Goal: Complete application form

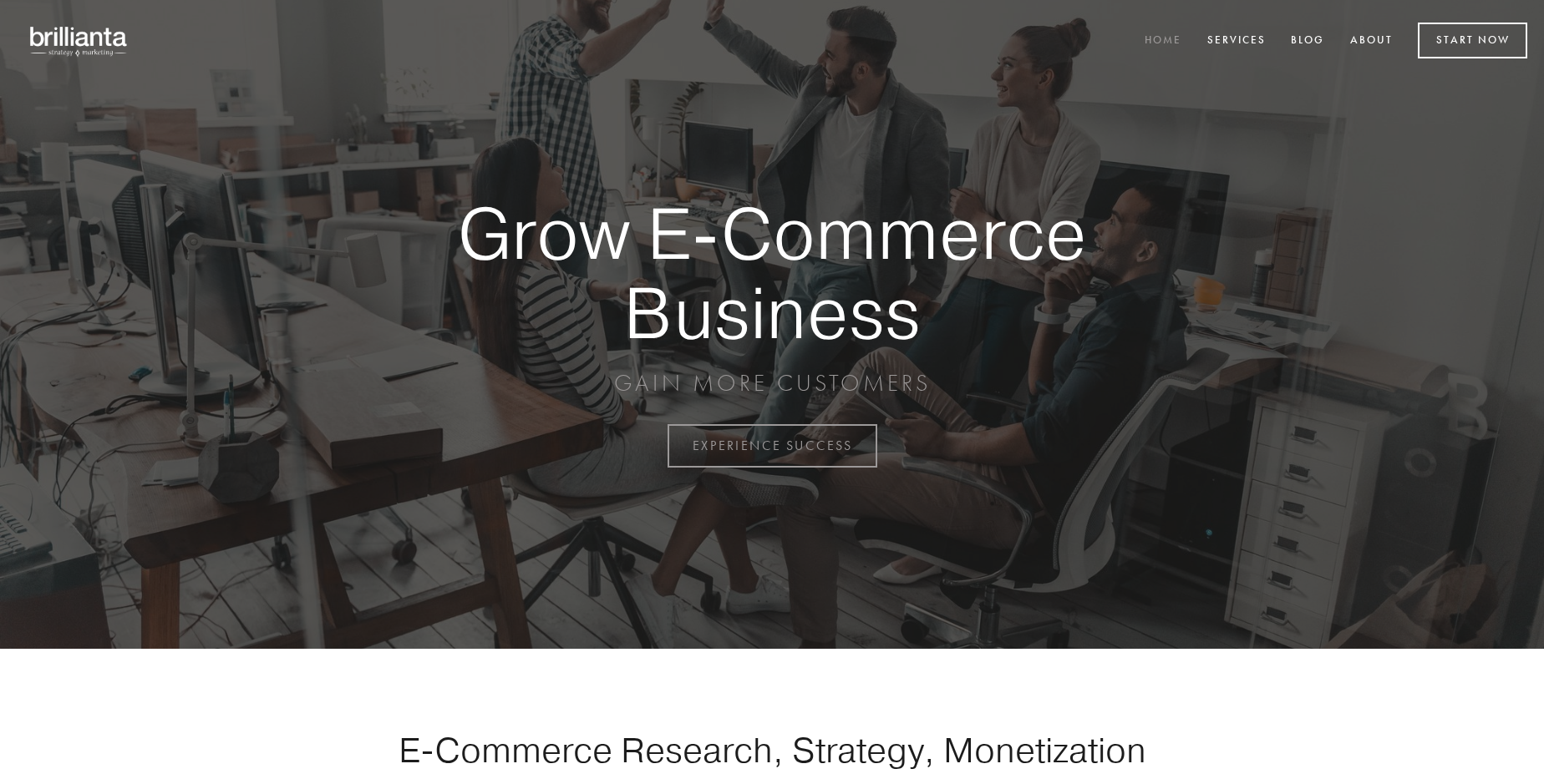
scroll to position [4378, 0]
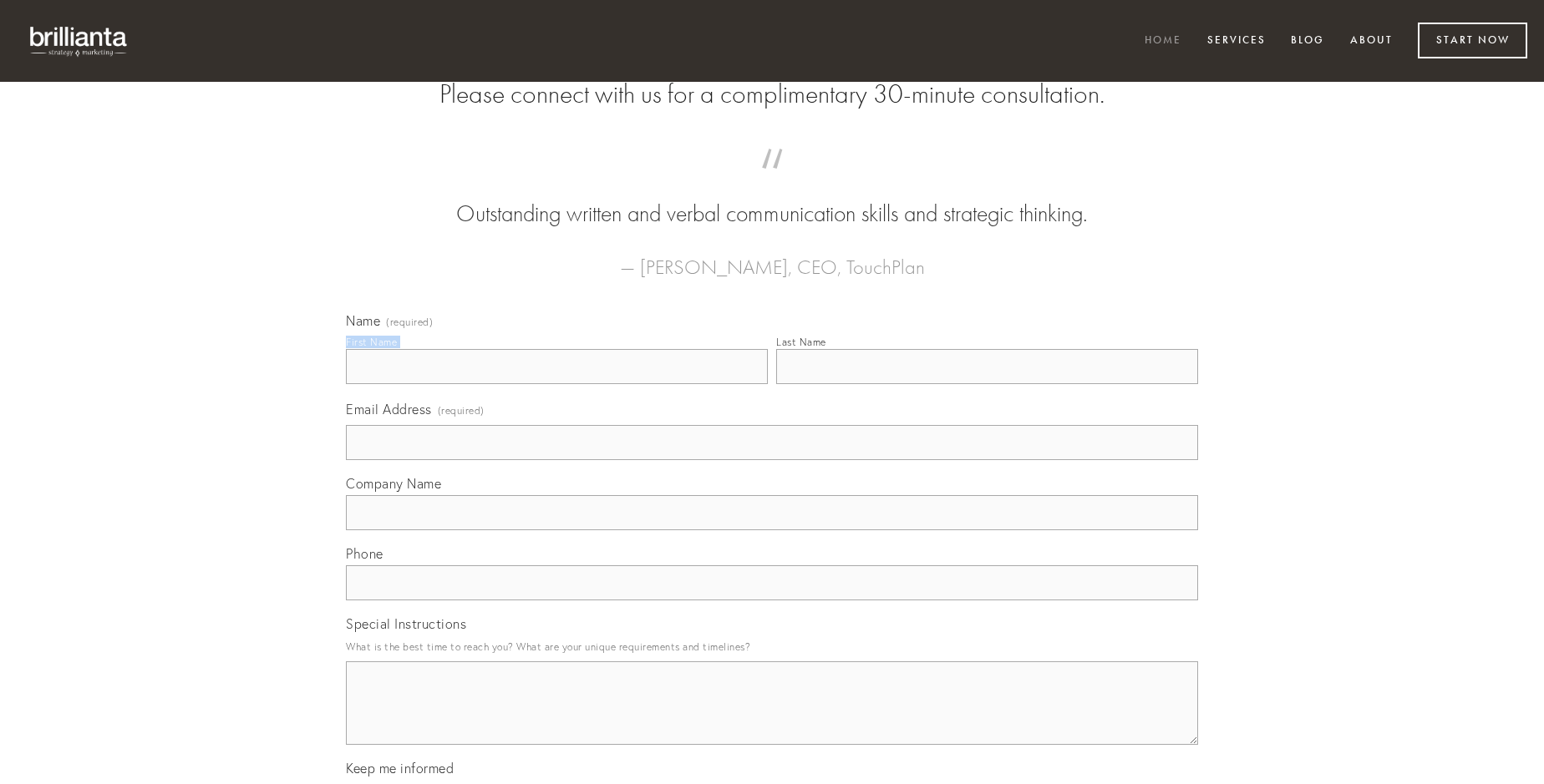
type input "[PERSON_NAME]"
click at [987, 384] on input "Last Name" at bounding box center [987, 367] width 422 height 35
type input "[PERSON_NAME]"
click at [772, 460] on input "Email Address (required)" at bounding box center [772, 443] width 852 height 35
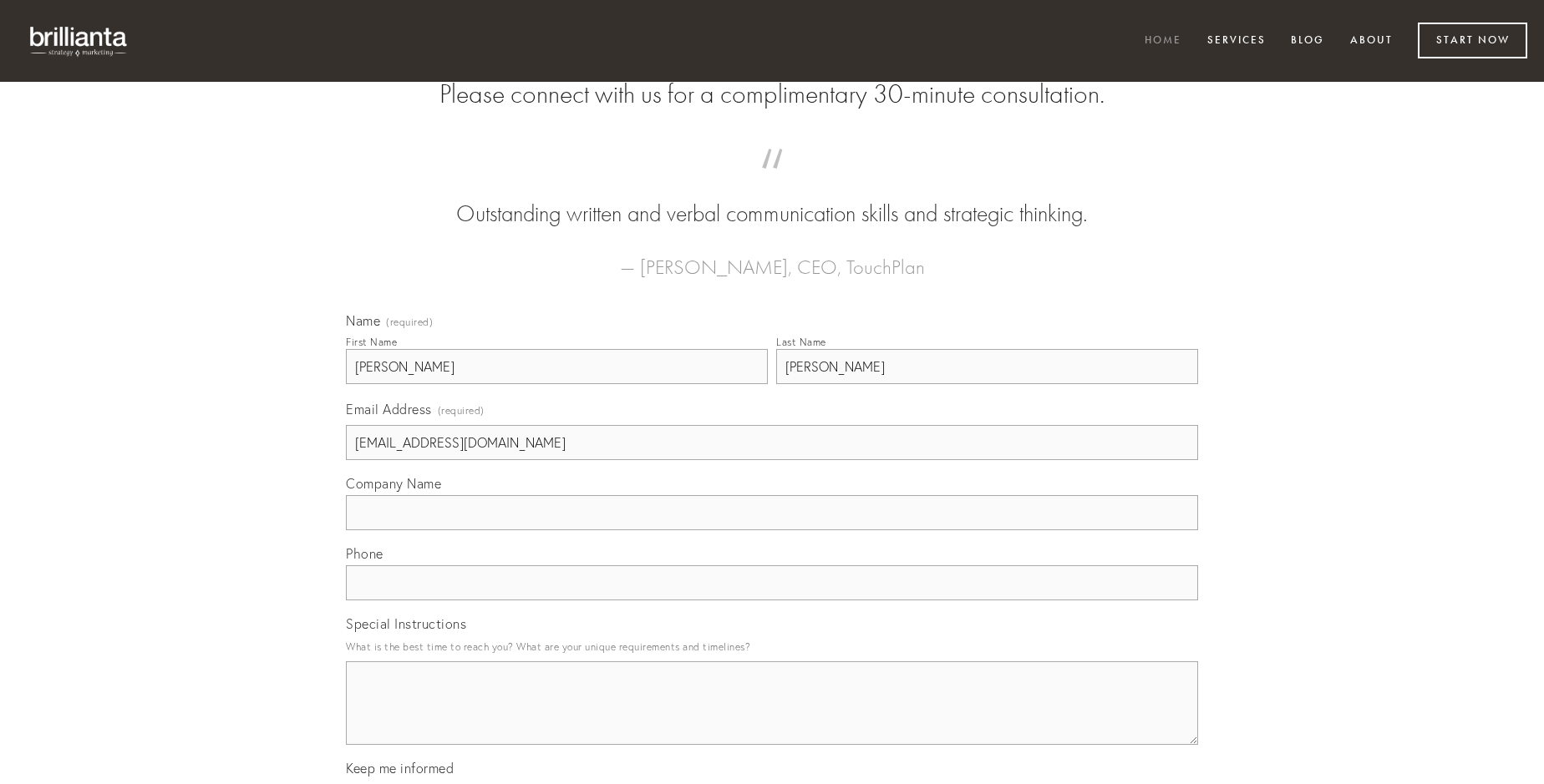
type input "[EMAIL_ADDRESS][DOMAIN_NAME]"
click at [772, 530] on input "Company Name" at bounding box center [772, 513] width 852 height 35
type input "culpa"
click at [772, 601] on input "text" at bounding box center [772, 583] width 852 height 35
click at [772, 718] on textarea "Special Instructions" at bounding box center [772, 702] width 852 height 83
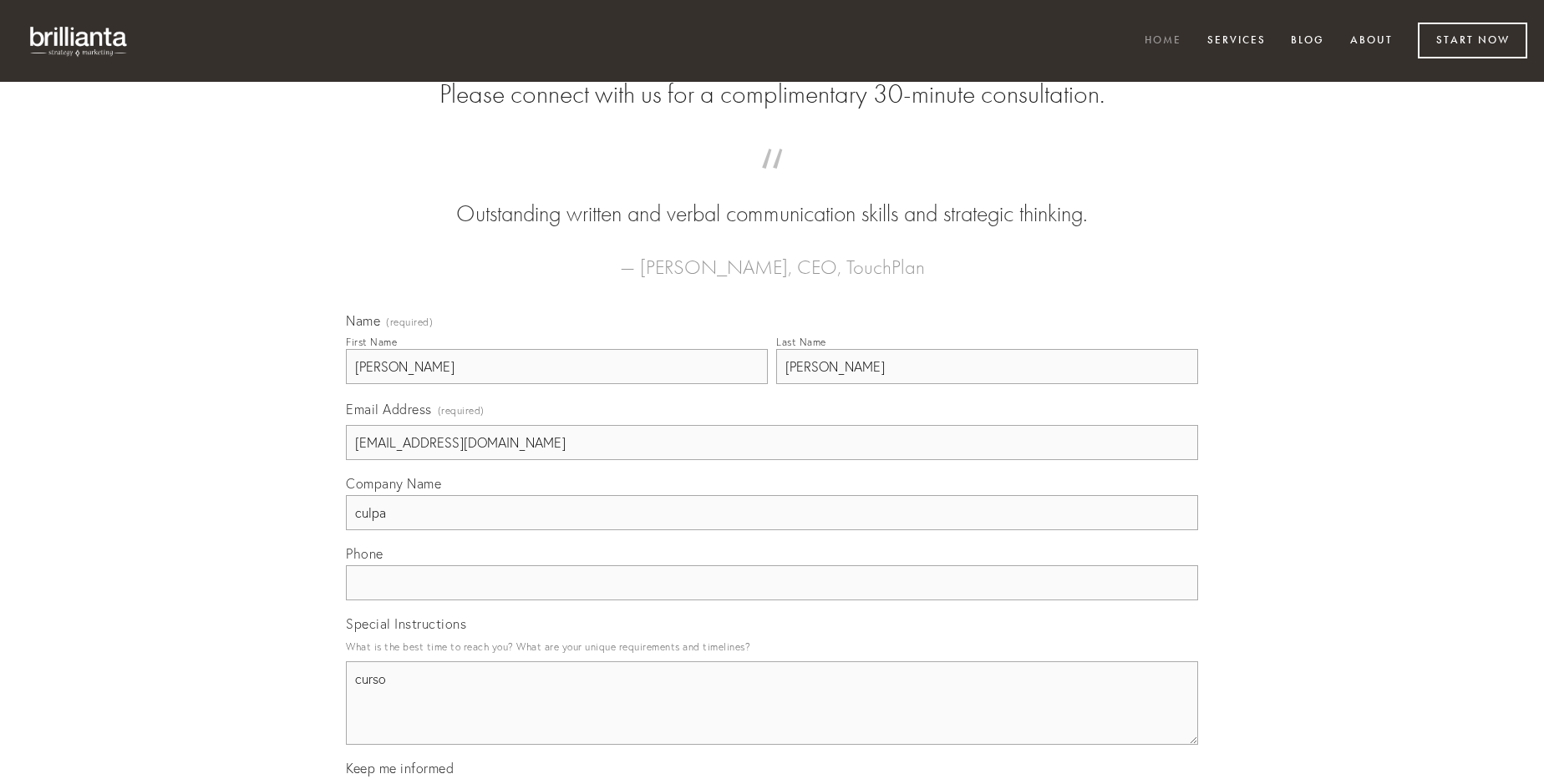
type textarea "curso"
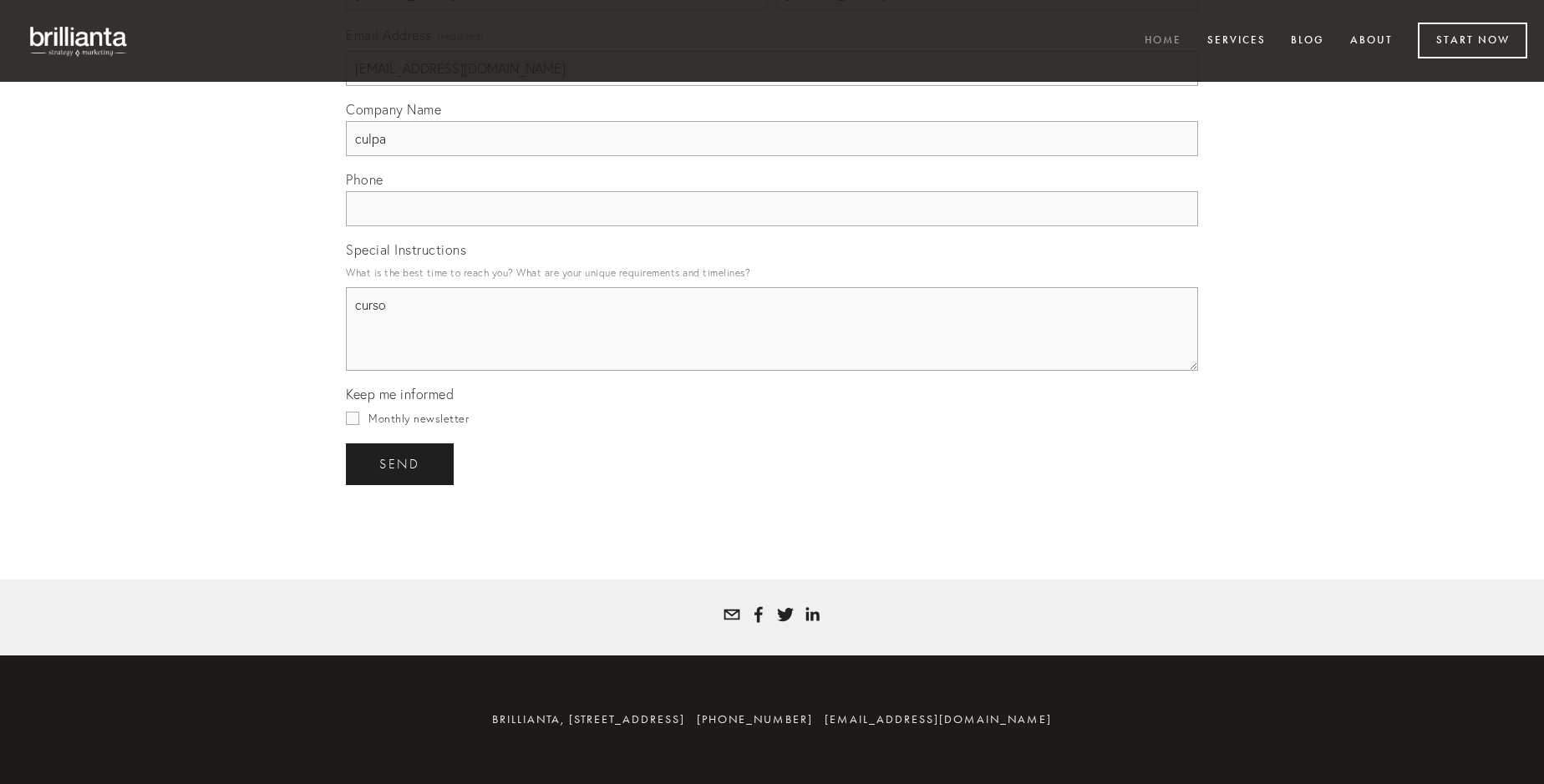
click at [401, 464] on span "send" at bounding box center [400, 464] width 41 height 15
